Goal: Information Seeking & Learning: Learn about a topic

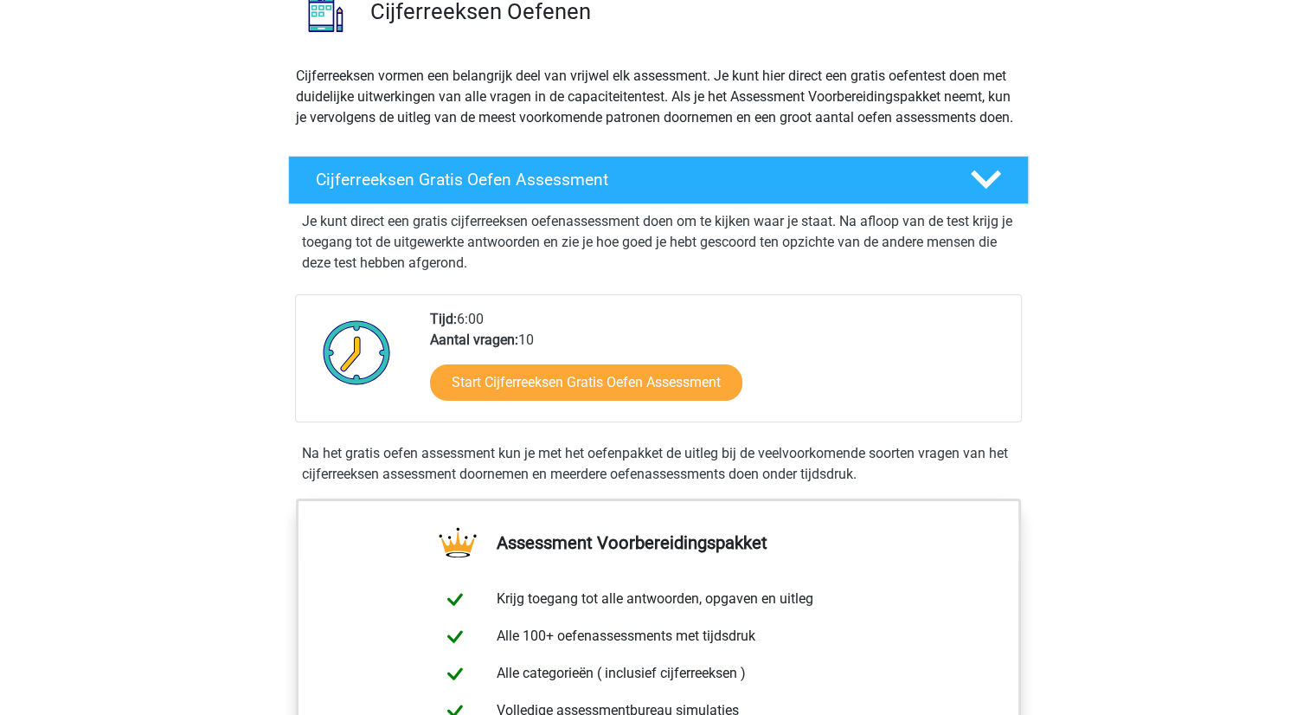
scroll to position [187, 0]
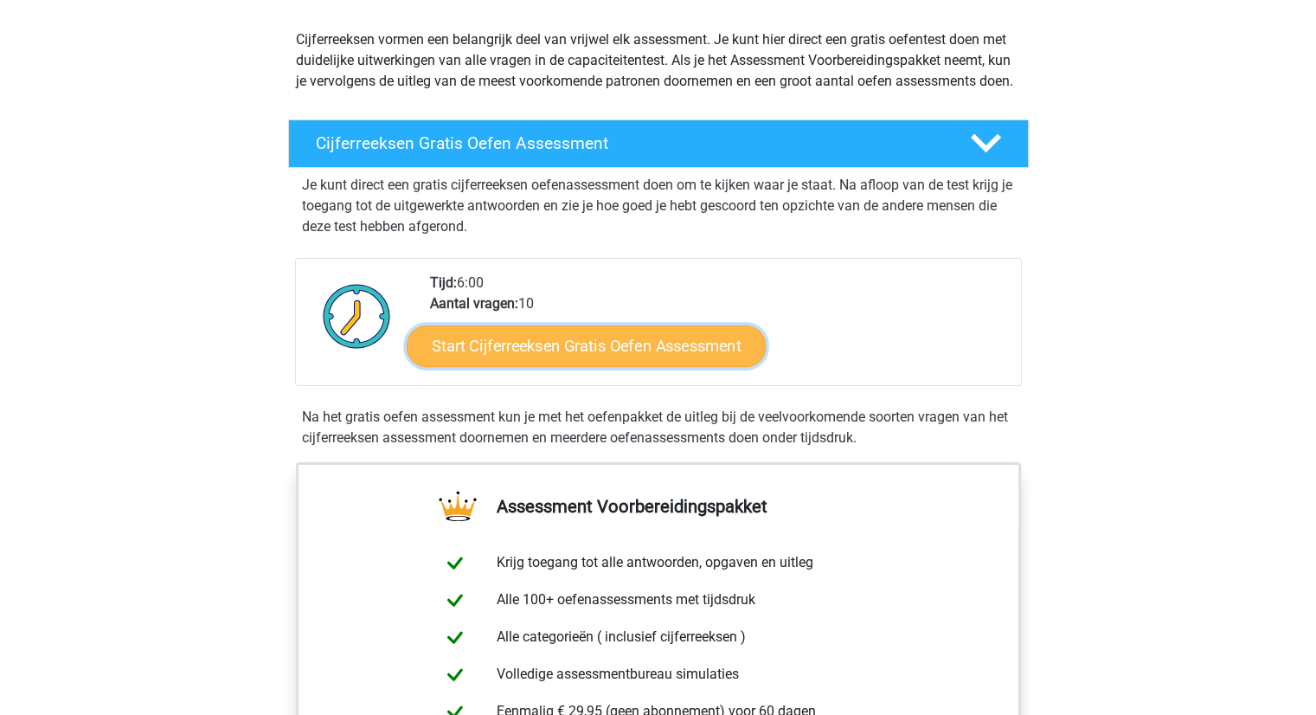
click at [544, 362] on link "Start Cijferreeksen Gratis Oefen Assessment" at bounding box center [586, 346] width 359 height 42
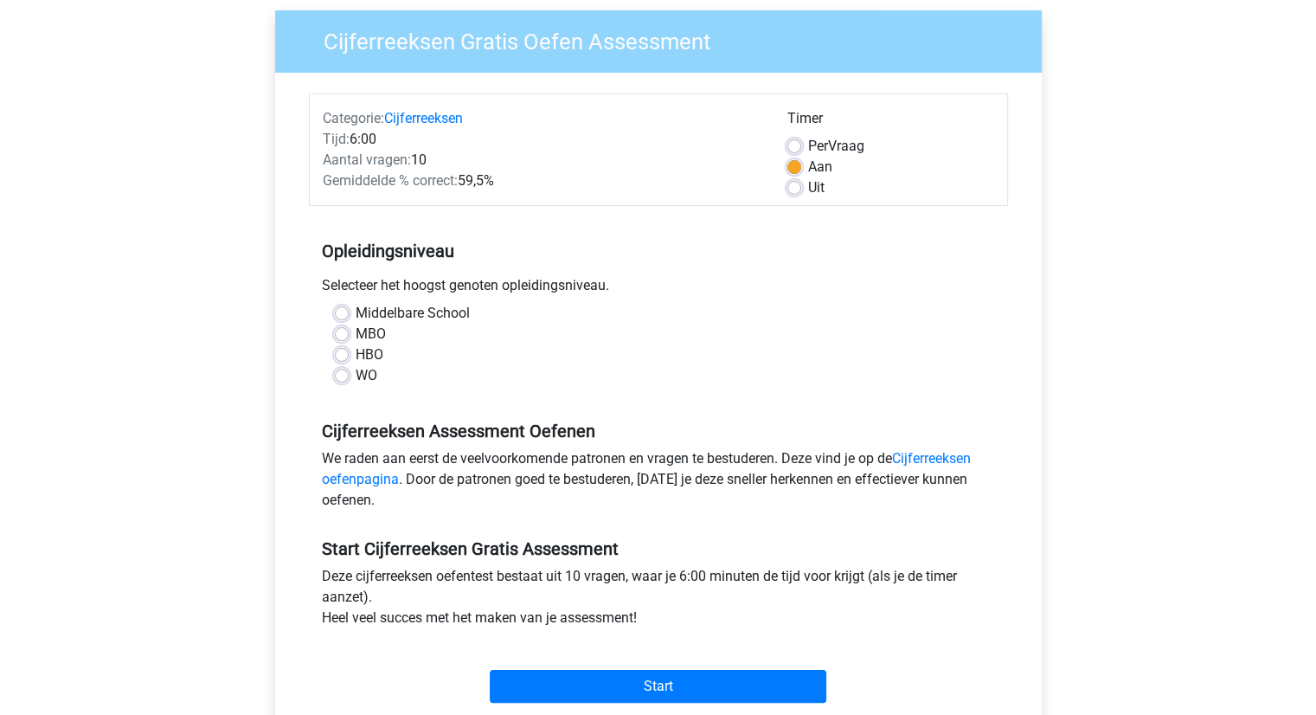
scroll to position [237, 0]
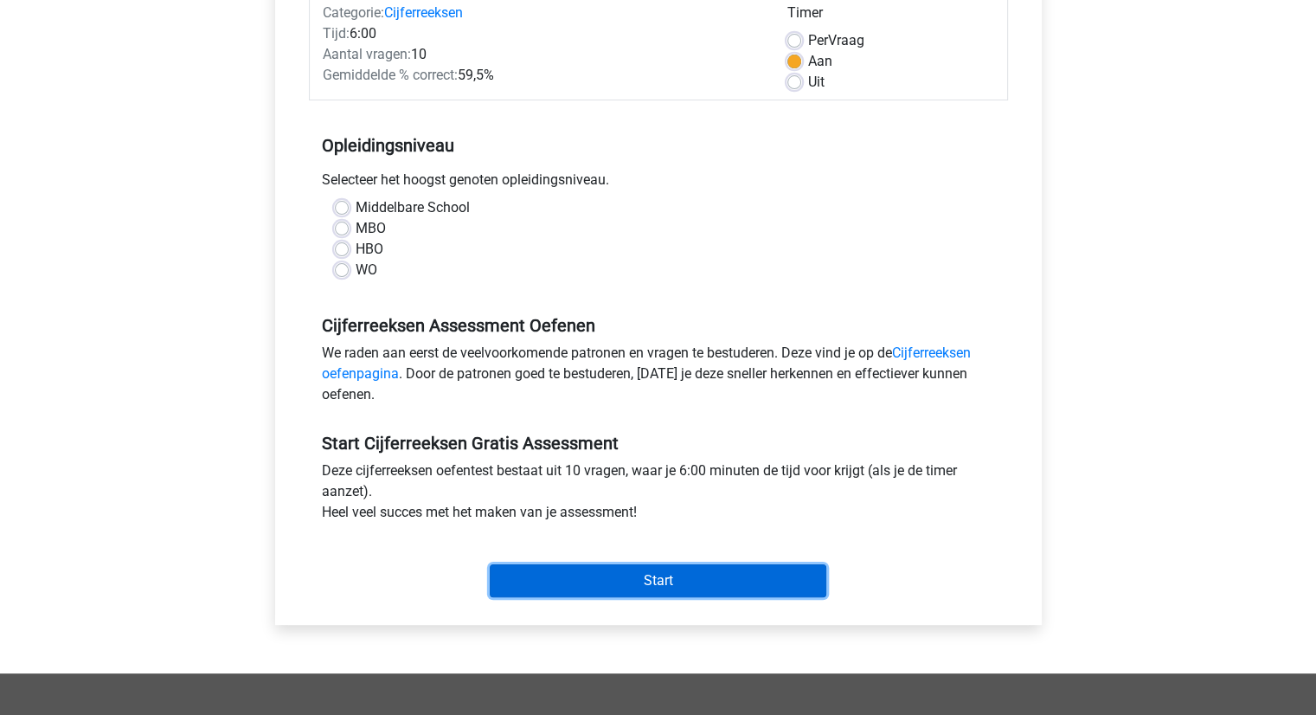
click at [609, 567] on input "Start" at bounding box center [658, 580] width 337 height 33
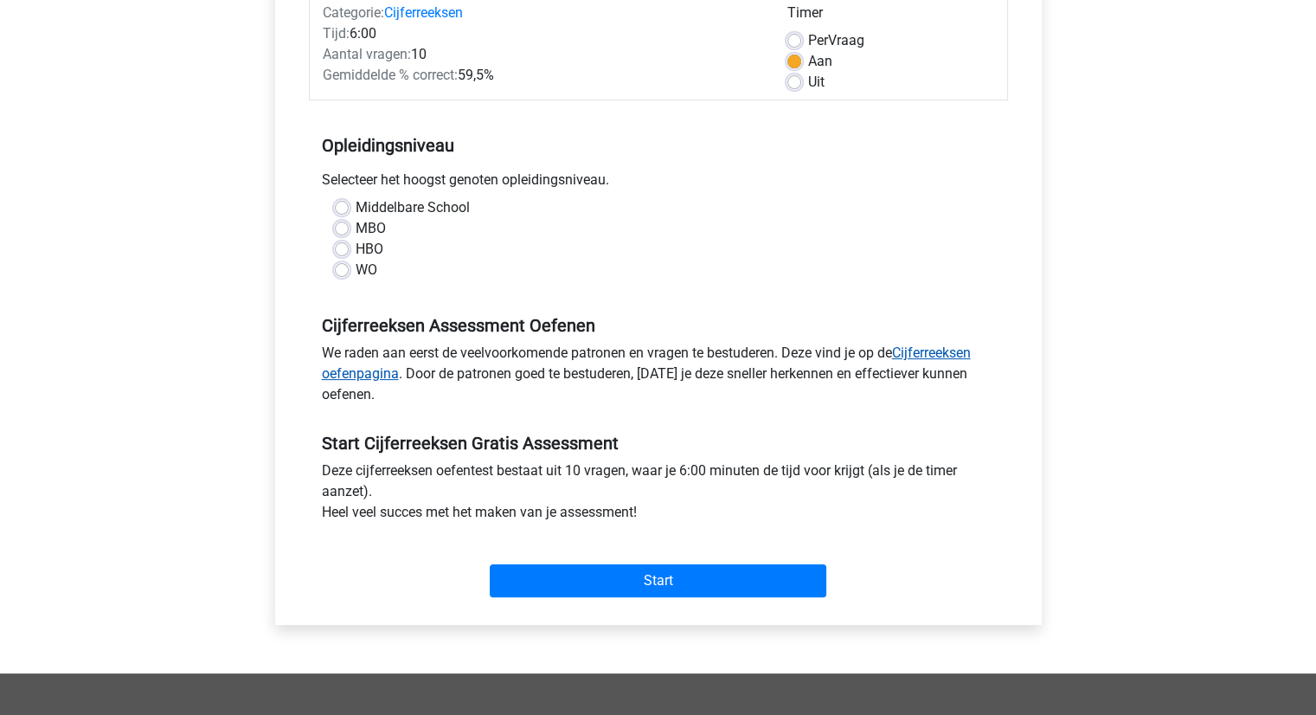
click at [337, 370] on link "Cijferreeksen oefenpagina" at bounding box center [646, 362] width 649 height 37
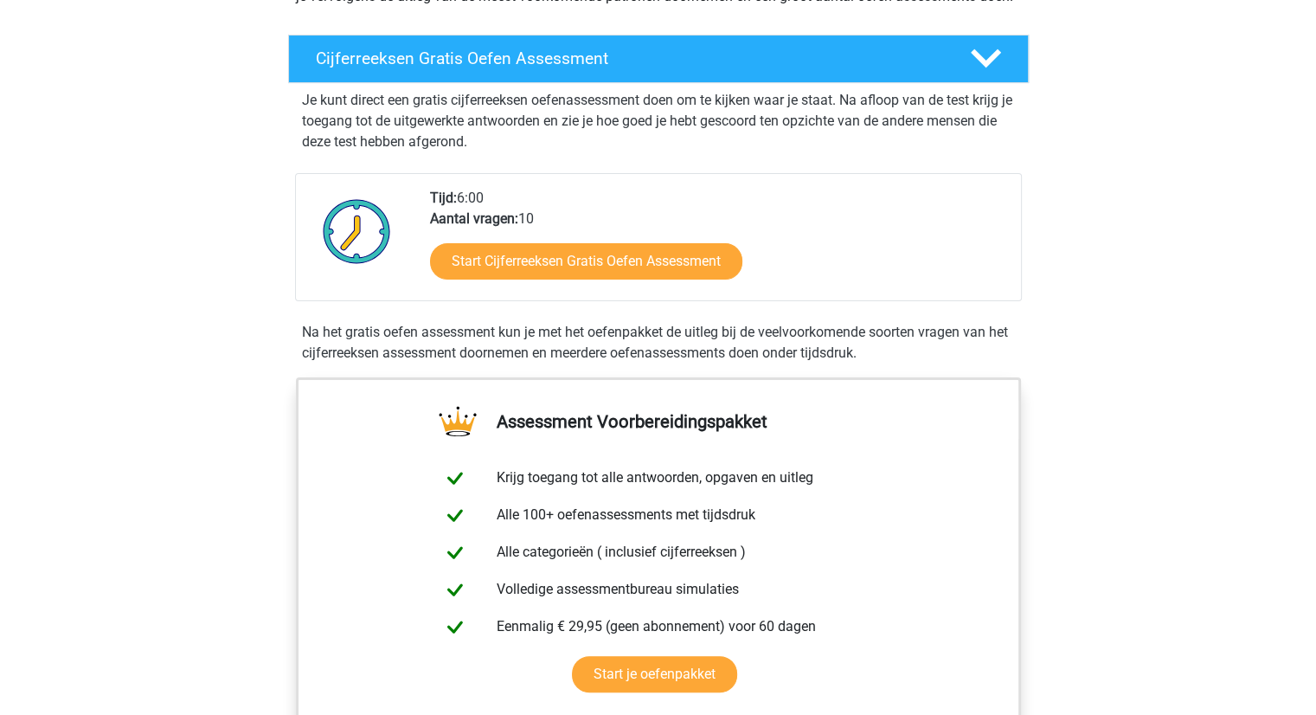
scroll to position [291, 0]
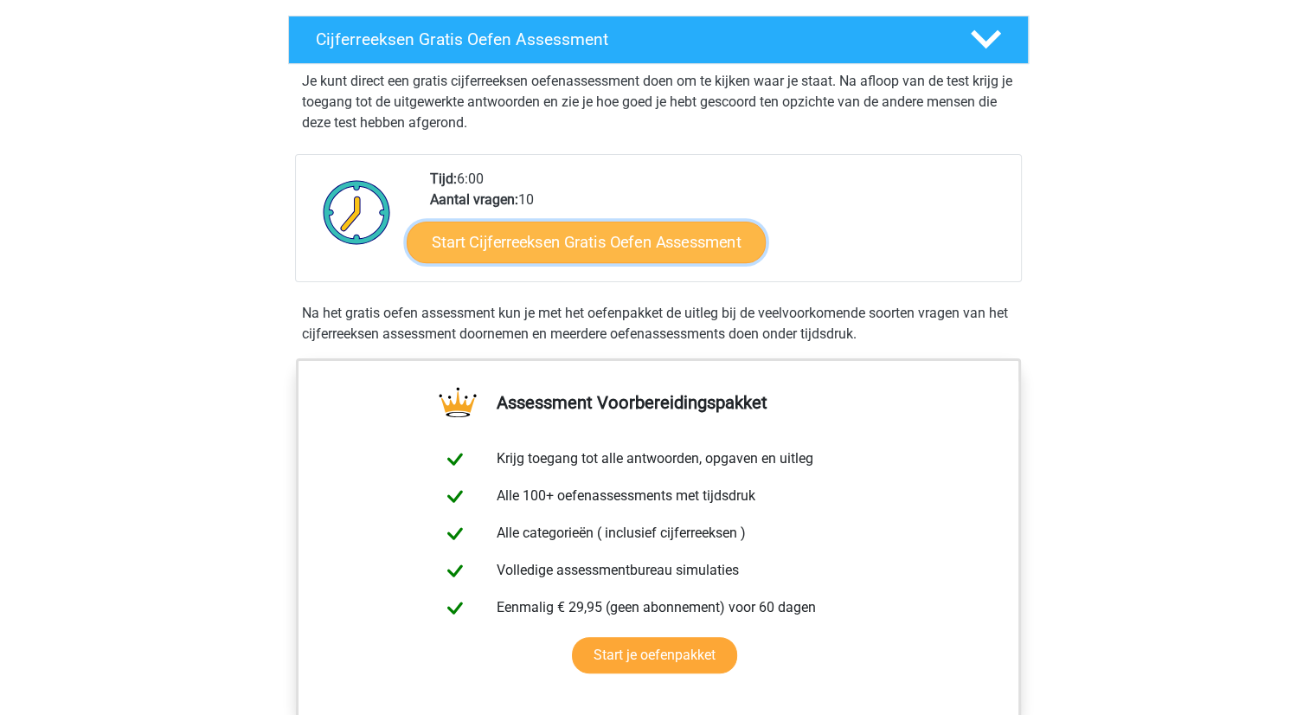
click at [539, 262] on link "Start Cijferreeksen Gratis Oefen Assessment" at bounding box center [586, 242] width 359 height 42
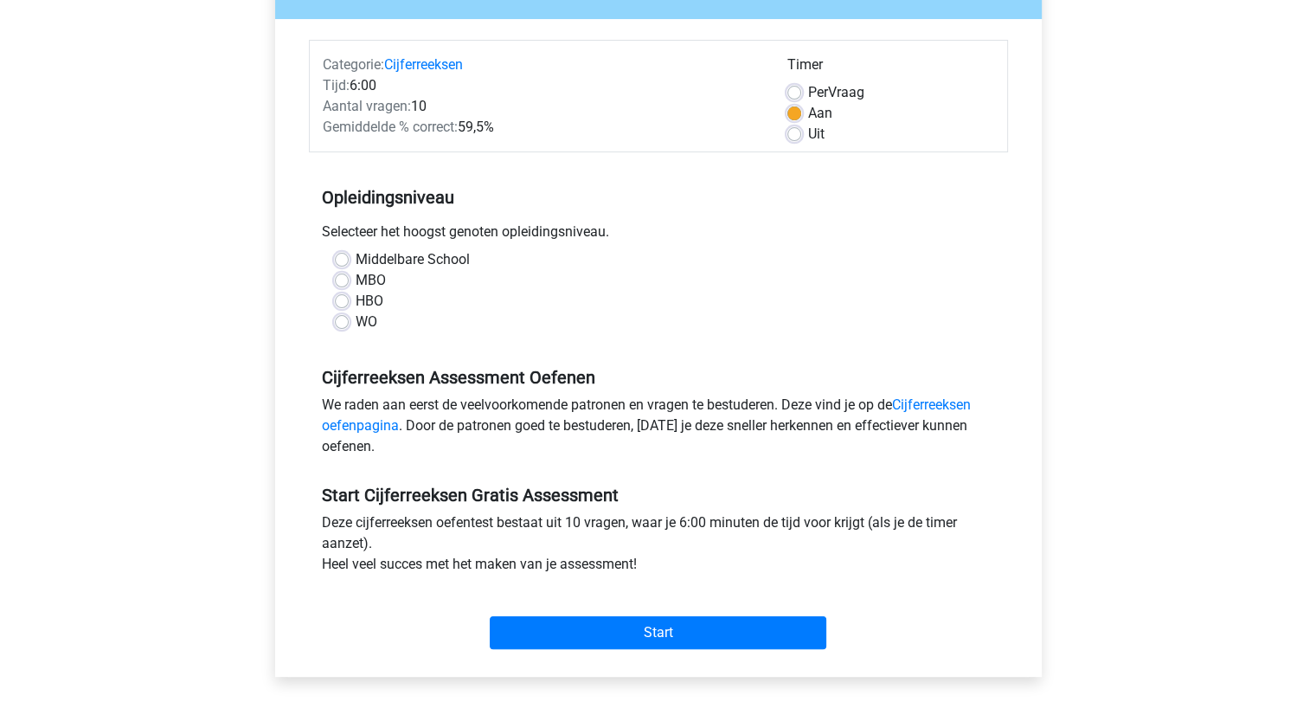
scroll to position [190, 0]
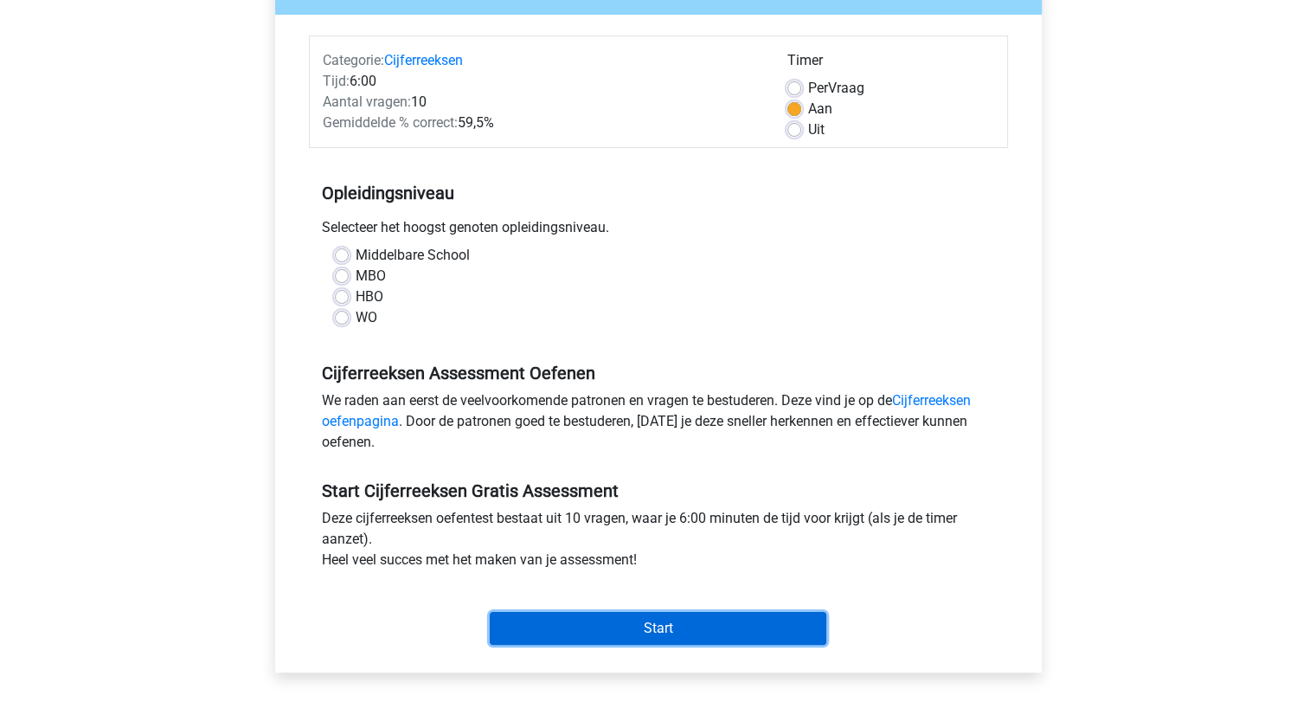
click at [620, 627] on input "Start" at bounding box center [658, 628] width 337 height 33
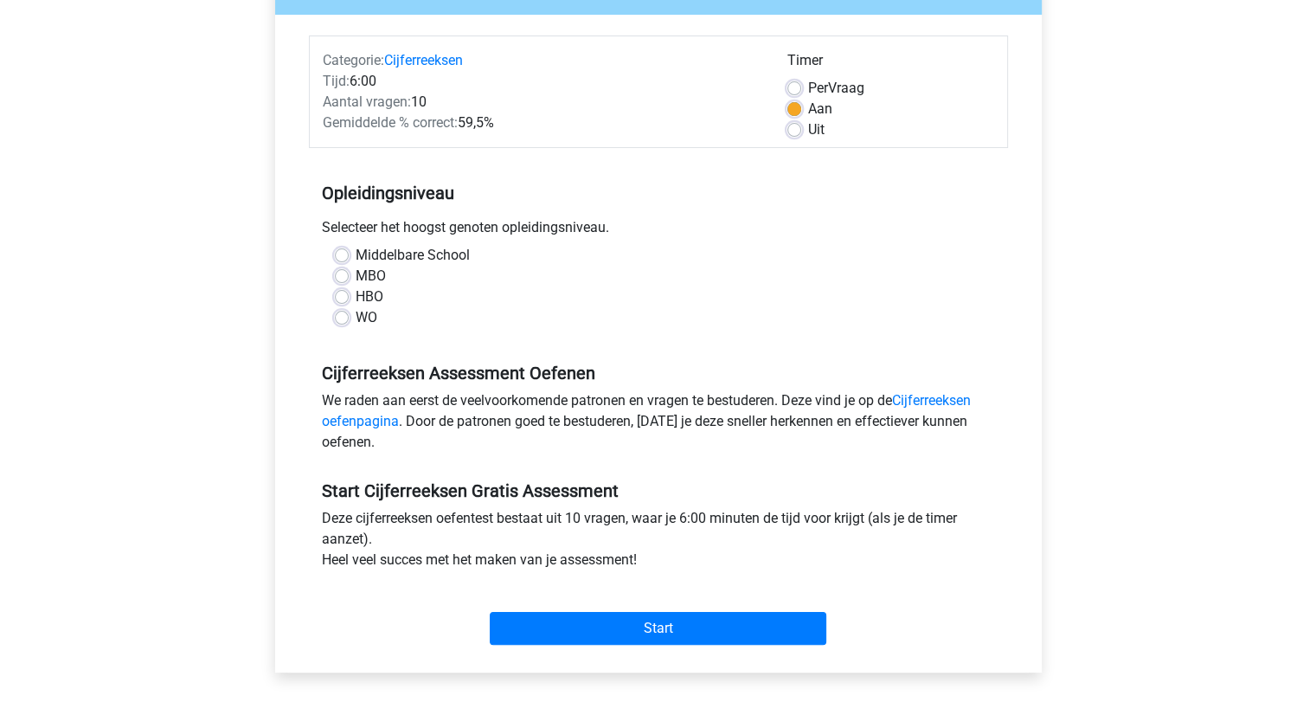
click at [356, 318] on label "WO" at bounding box center [367, 317] width 22 height 21
click at [337, 318] on input "WO" at bounding box center [342, 315] width 14 height 17
radio input "true"
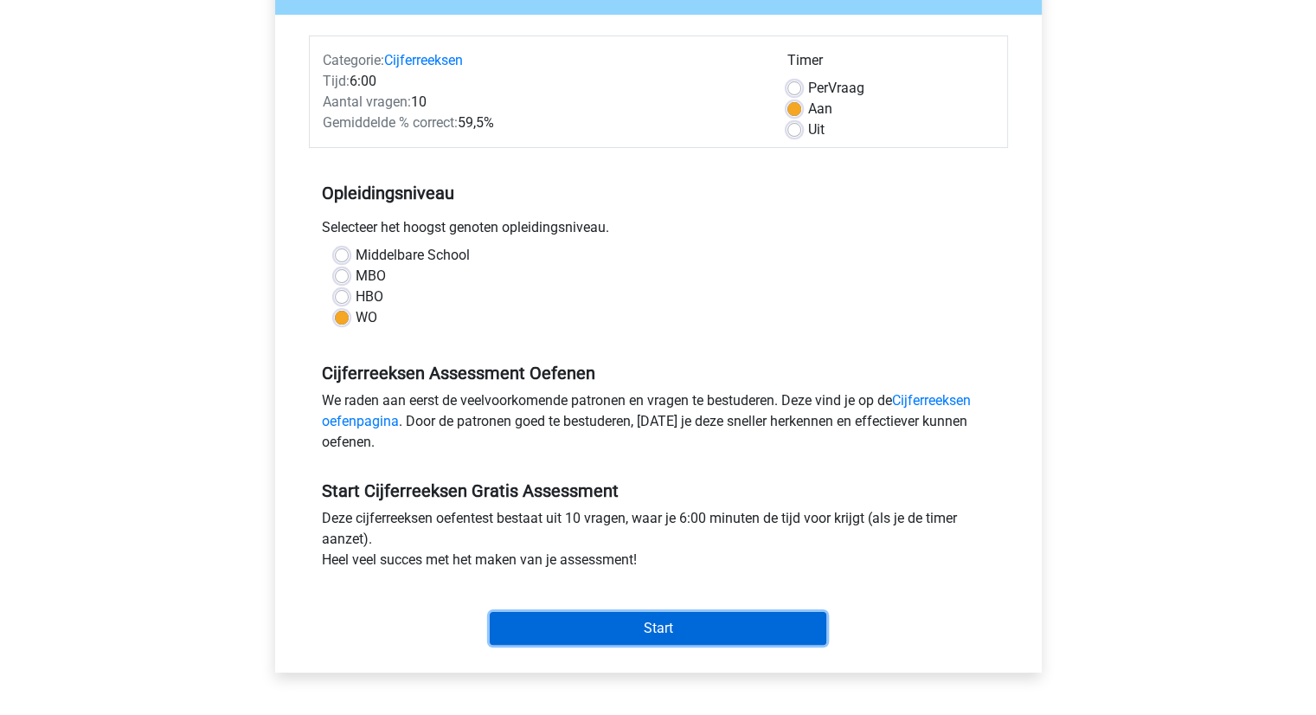
click at [633, 627] on input "Start" at bounding box center [658, 628] width 337 height 33
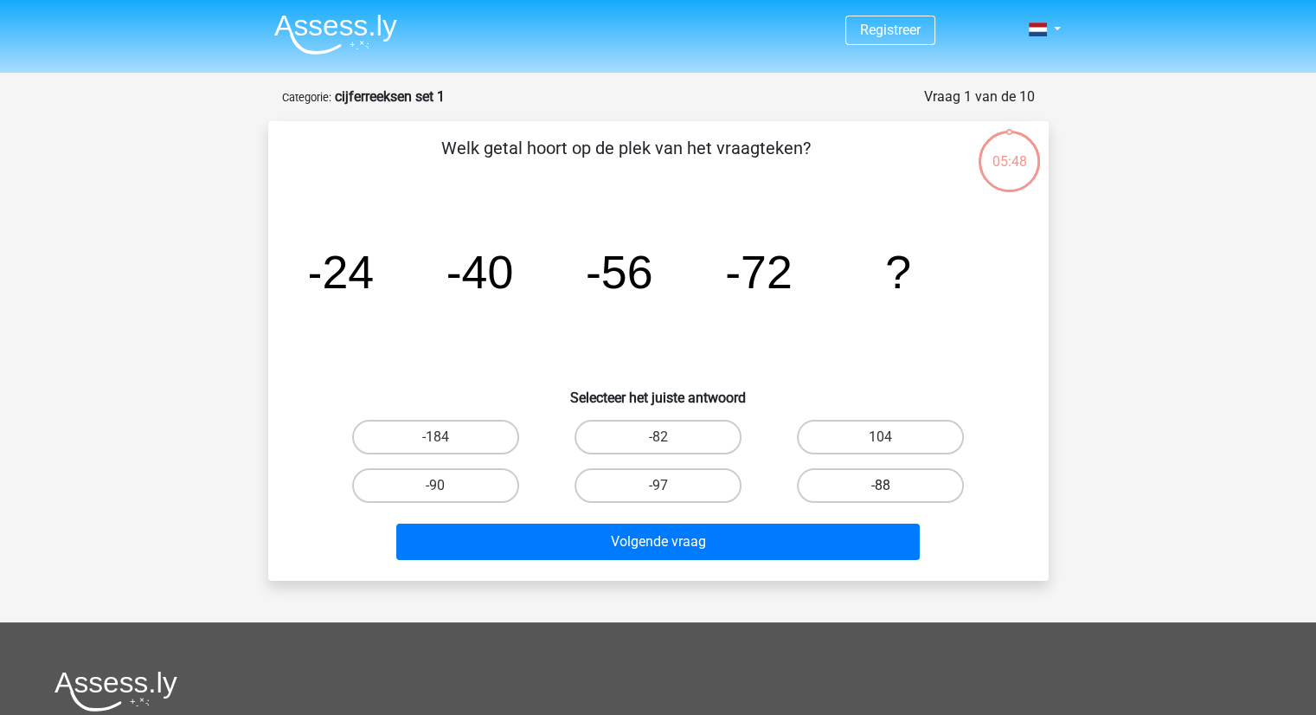
click at [877, 492] on label "-88" at bounding box center [880, 485] width 167 height 35
click at [881, 492] on input "-88" at bounding box center [886, 490] width 11 height 11
radio input "true"
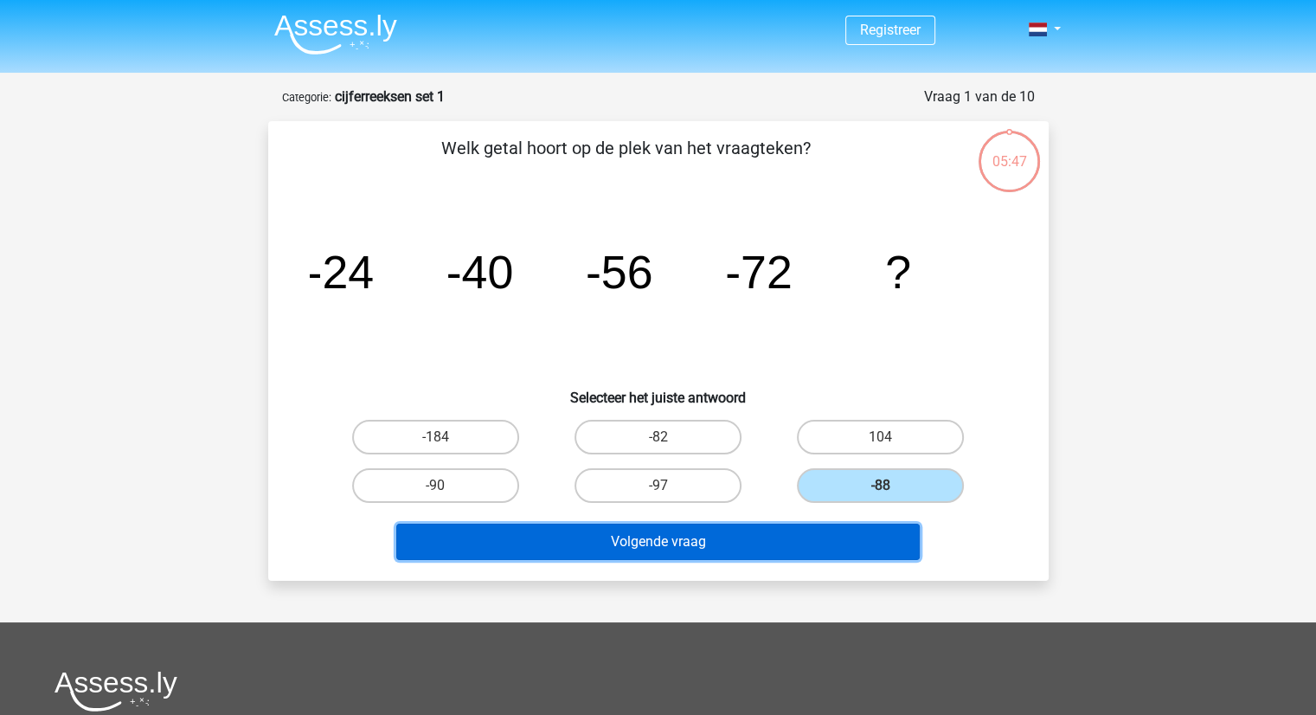
click at [775, 528] on button "Volgende vraag" at bounding box center [658, 542] width 524 height 36
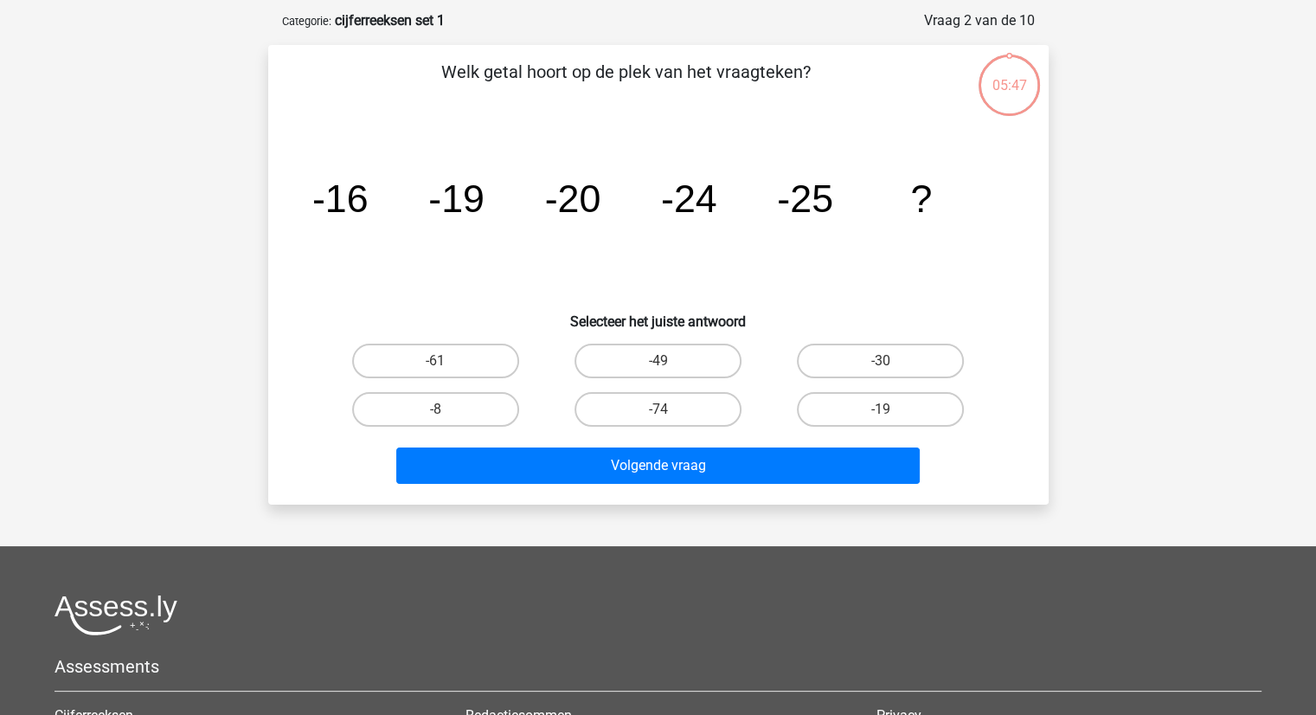
scroll to position [87, 0]
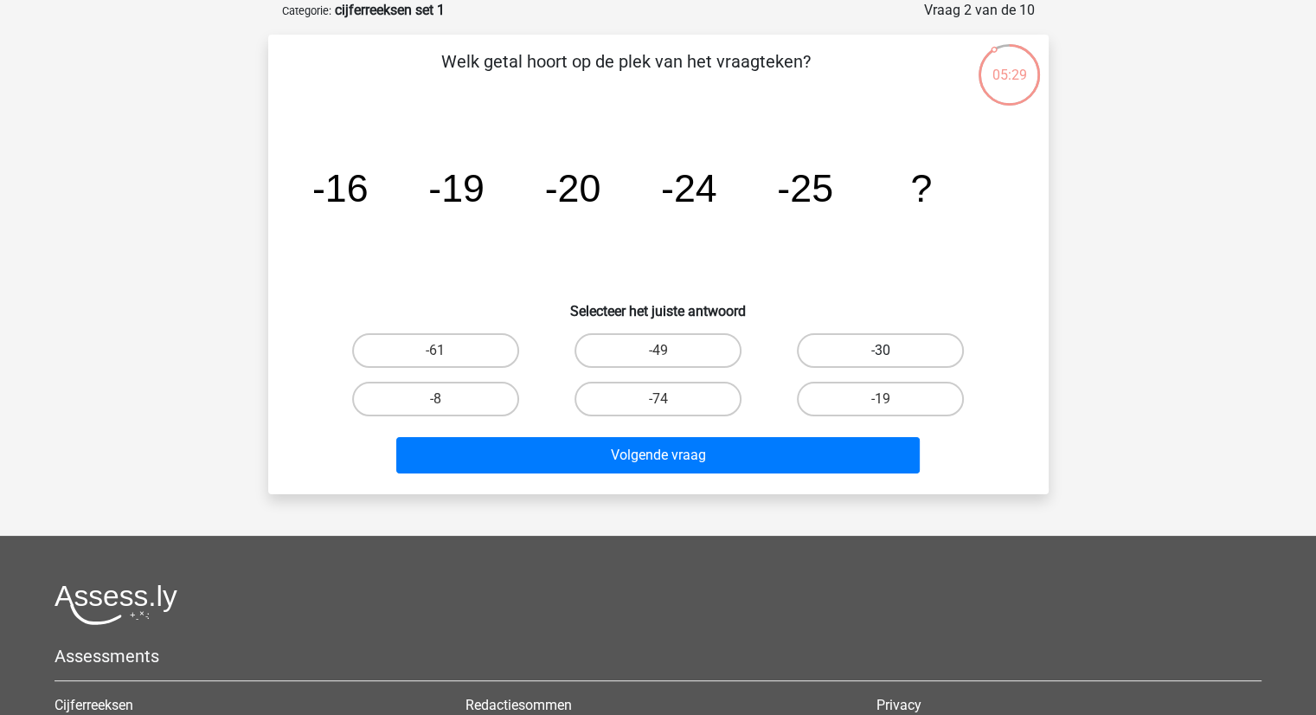
click at [929, 361] on label "-30" at bounding box center [880, 350] width 167 height 35
click at [892, 361] on input "-30" at bounding box center [886, 355] width 11 height 11
radio input "true"
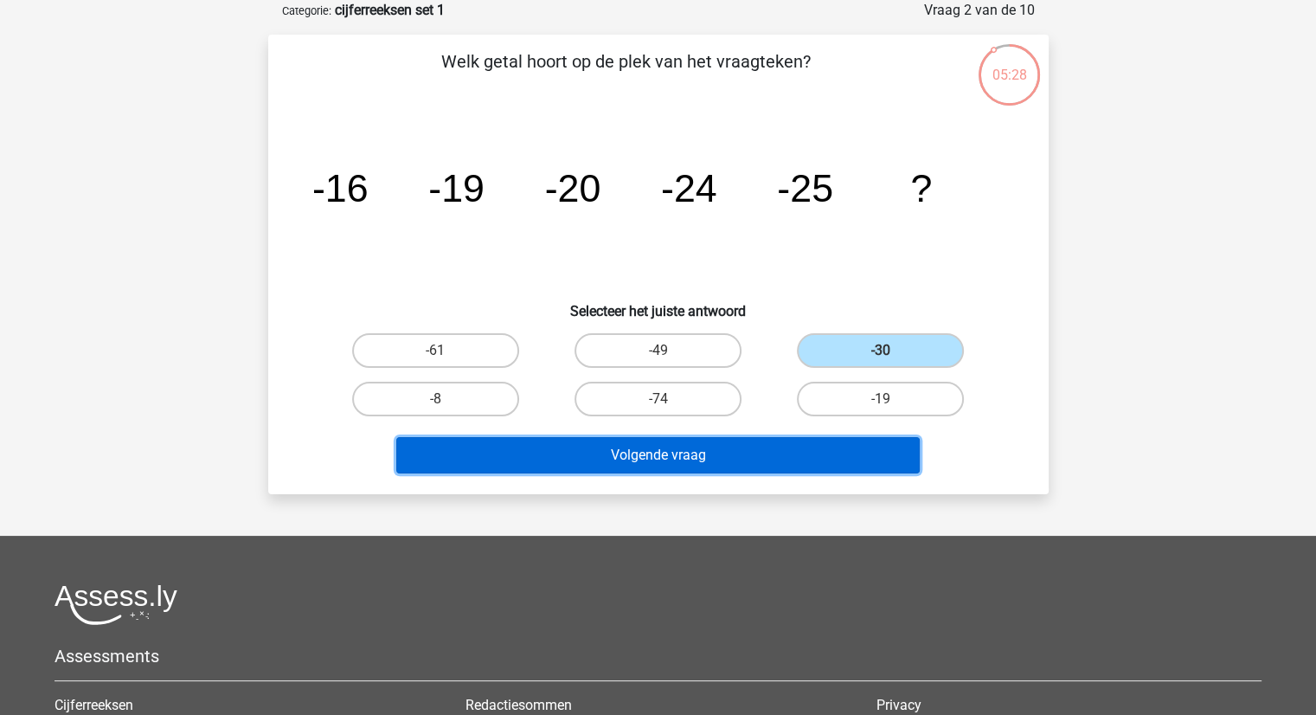
click at [825, 446] on button "Volgende vraag" at bounding box center [658, 455] width 524 height 36
